Goal: Information Seeking & Learning: Learn about a topic

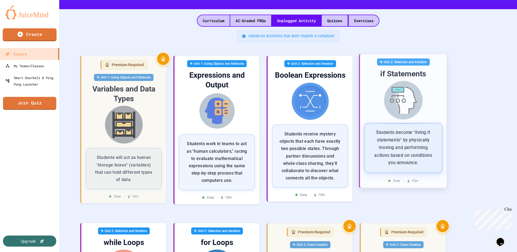
scroll to position [94, 0]
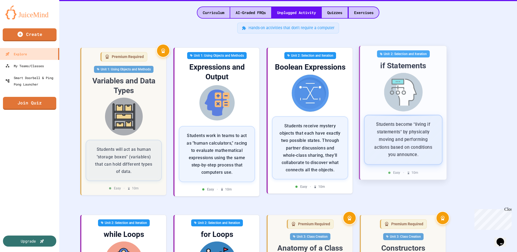
click at [427, 128] on p "Students become "living if statements" by physically moving and performing acti…" at bounding box center [403, 139] width 64 height 38
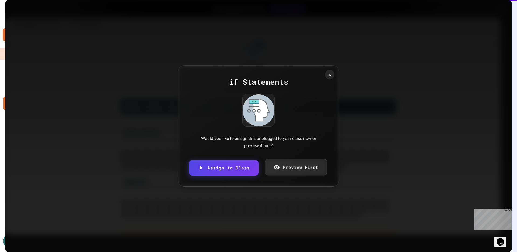
click at [298, 169] on link "Preview First" at bounding box center [296, 167] width 62 height 16
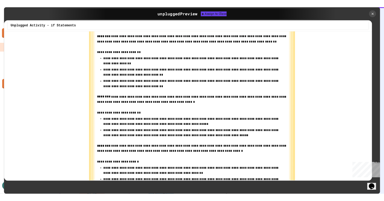
scroll to position [471, 0]
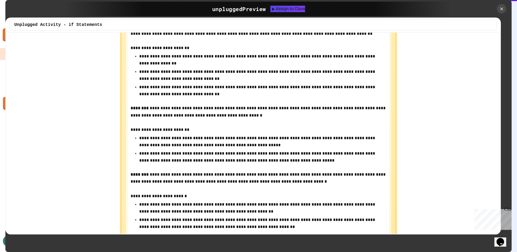
click at [501, 9] on icon at bounding box center [502, 9] width 4 height 4
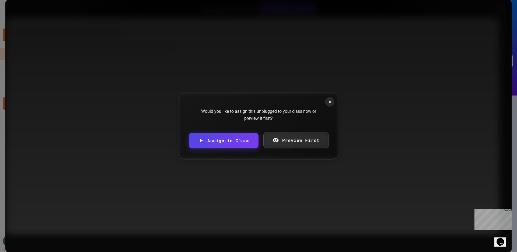
click at [289, 140] on link "Preview First" at bounding box center [295, 140] width 65 height 16
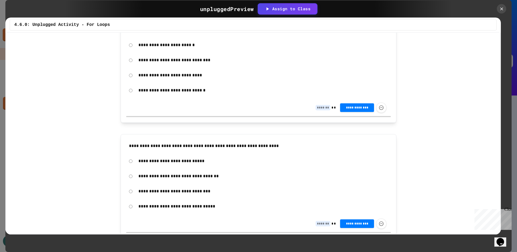
scroll to position [715, 0]
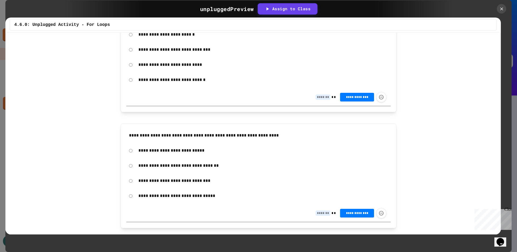
click at [121, 137] on div "**********" at bounding box center [259, 175] width 276 height 104
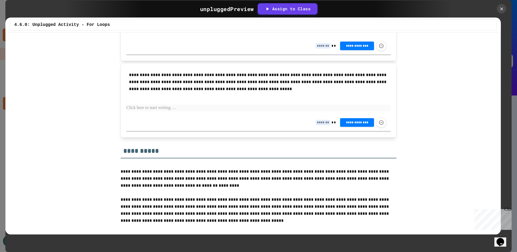
scroll to position [786, 0]
